Goal: Information Seeking & Learning: Check status

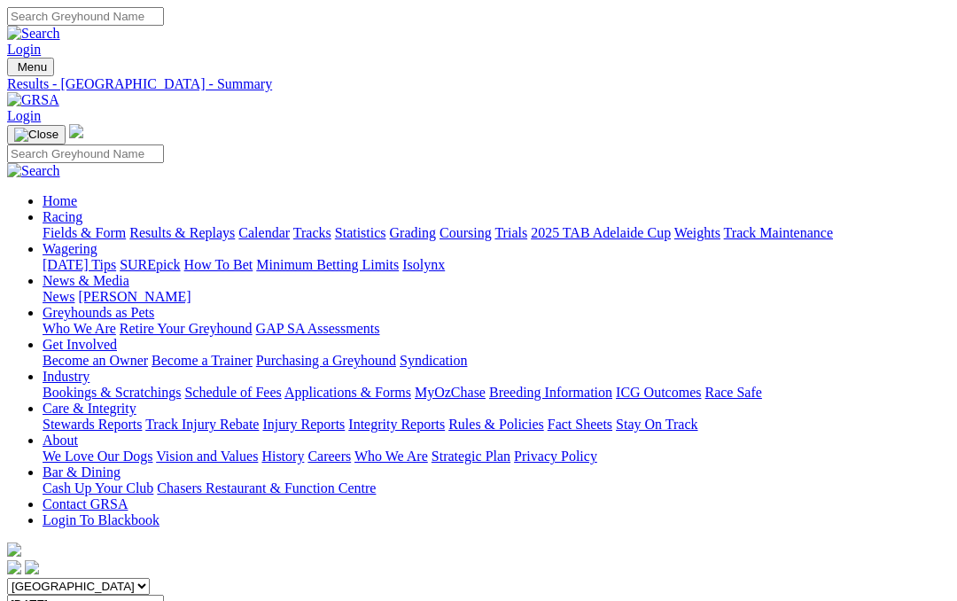
click at [89, 225] on link "Fields & Form" at bounding box center [84, 232] width 83 height 15
click at [290, 225] on link "Calendar" at bounding box center [263, 232] width 51 height 15
